Goal: Information Seeking & Learning: Check status

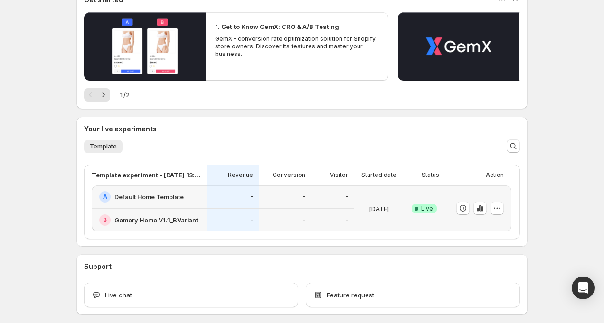
scroll to position [161, 0]
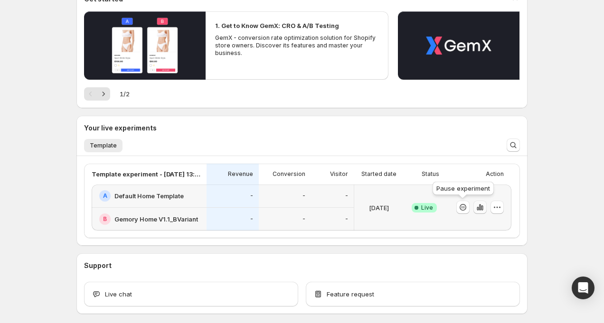
click at [478, 211] on icon "button" at bounding box center [479, 207] width 9 height 9
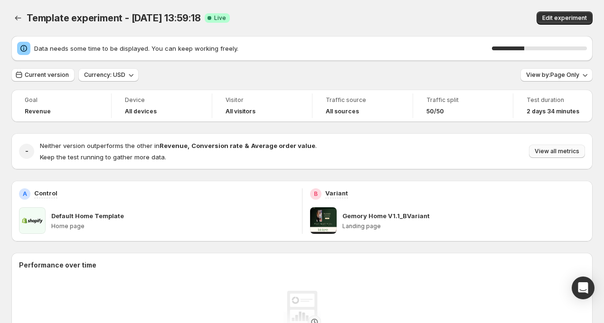
click at [537, 151] on span "View all metrics" at bounding box center [557, 152] width 45 height 8
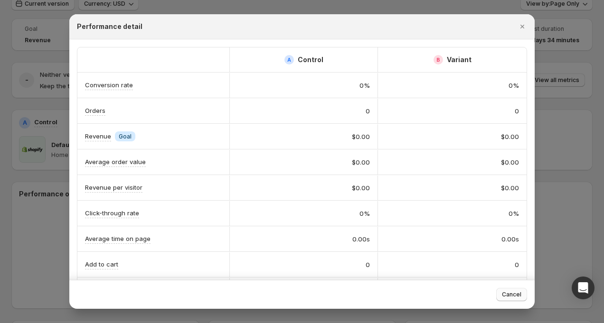
click at [505, 291] on button "Cancel" at bounding box center [511, 294] width 31 height 13
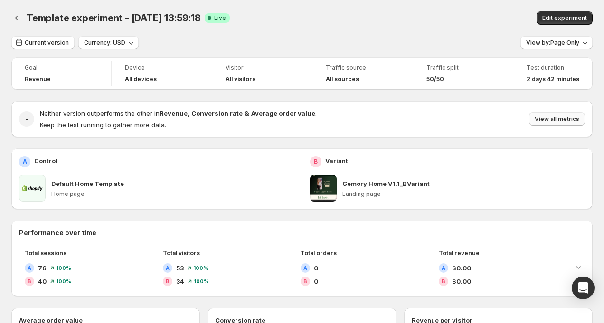
click at [559, 121] on span "View all metrics" at bounding box center [557, 119] width 45 height 8
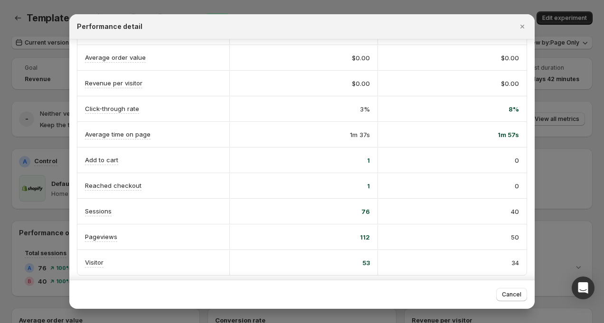
scroll to position [108, 0]
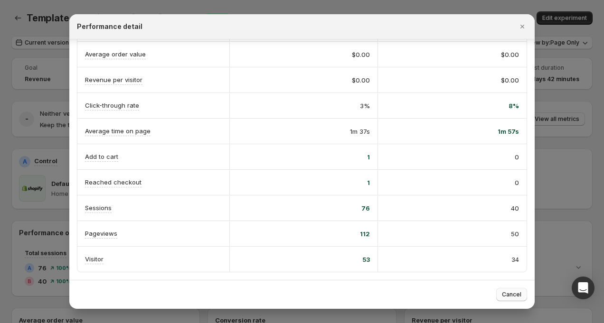
click at [512, 292] on span "Cancel" at bounding box center [511, 295] width 19 height 8
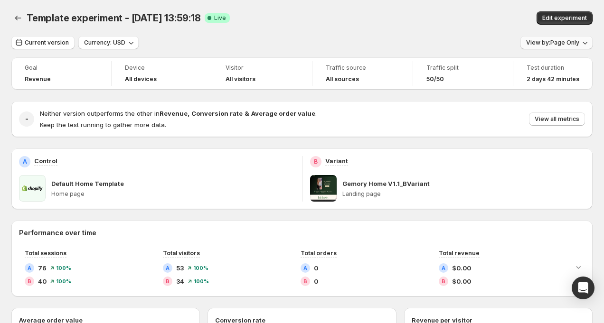
click at [567, 38] on button "View by: Page Only" at bounding box center [556, 42] width 72 height 13
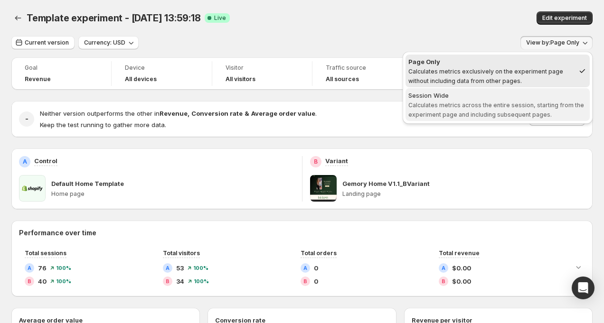
click at [531, 94] on div "Session Wide" at bounding box center [497, 95] width 178 height 9
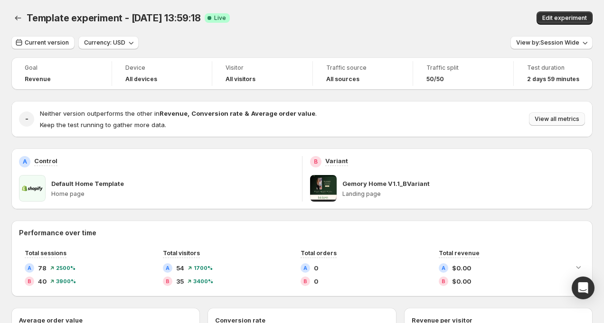
click at [555, 115] on button "View all metrics" at bounding box center [557, 119] width 56 height 13
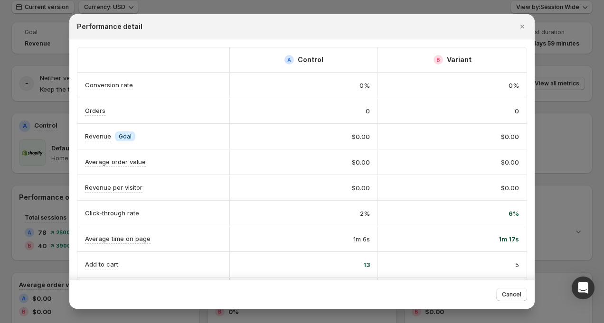
scroll to position [24, 0]
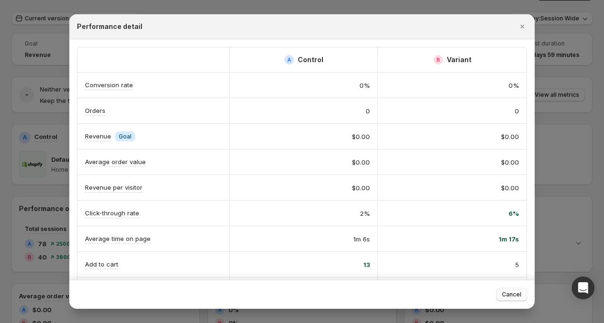
click at [519, 300] on button "Cancel" at bounding box center [511, 294] width 31 height 13
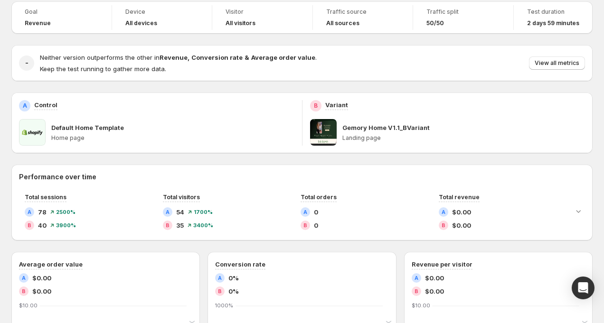
scroll to position [0, 0]
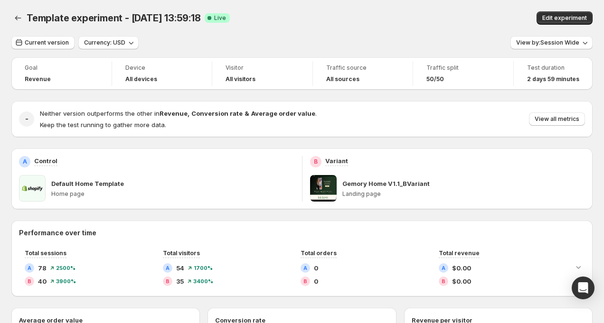
click at [36, 188] on span at bounding box center [32, 188] width 27 height 27
click at [343, 187] on p "Gemory Home V1.1_BVariant" at bounding box center [385, 183] width 87 height 9
click at [324, 187] on span at bounding box center [323, 188] width 27 height 27
click at [372, 187] on p "Gemory Home V1.1_BVariant" at bounding box center [385, 183] width 87 height 9
